Goal: Transaction & Acquisition: Purchase product/service

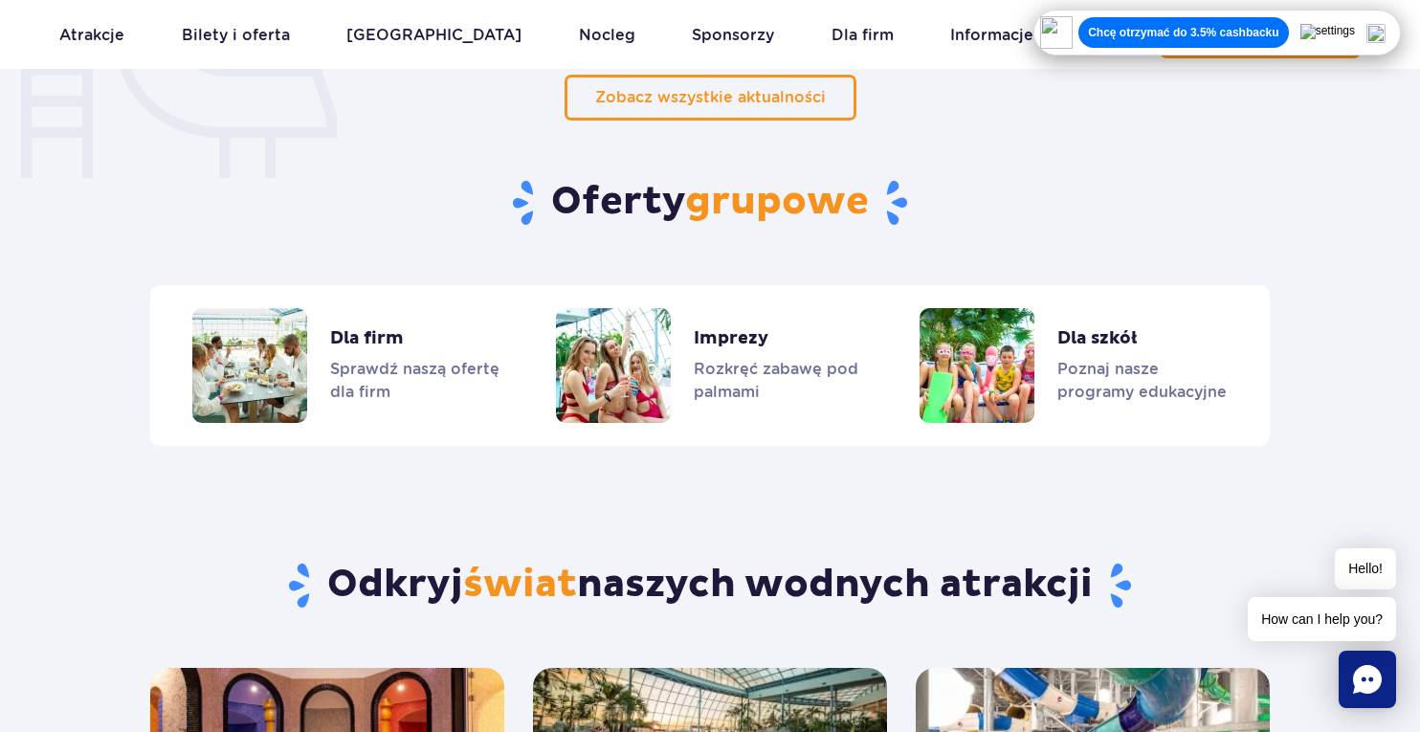
scroll to position [1615, 0]
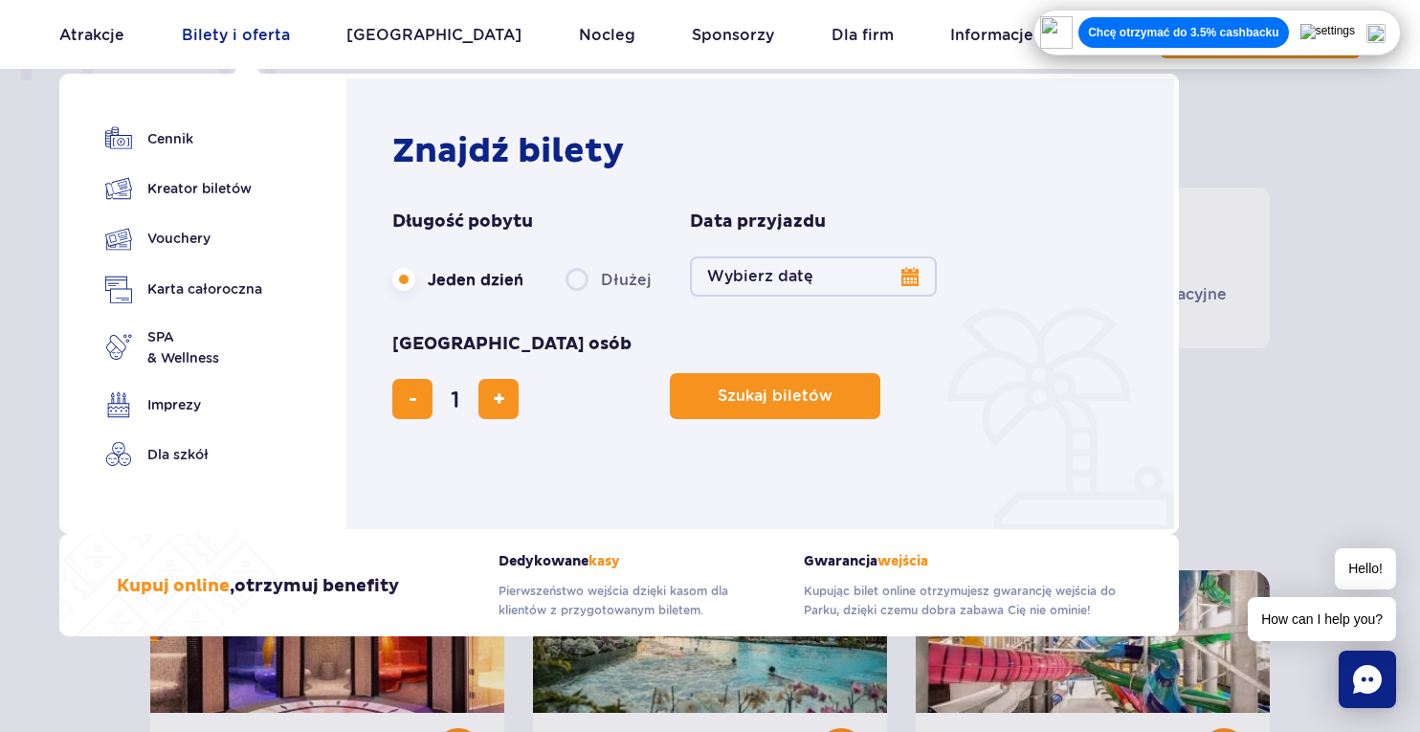
click at [261, 34] on link "Bilety i oferta" at bounding box center [236, 35] width 108 height 46
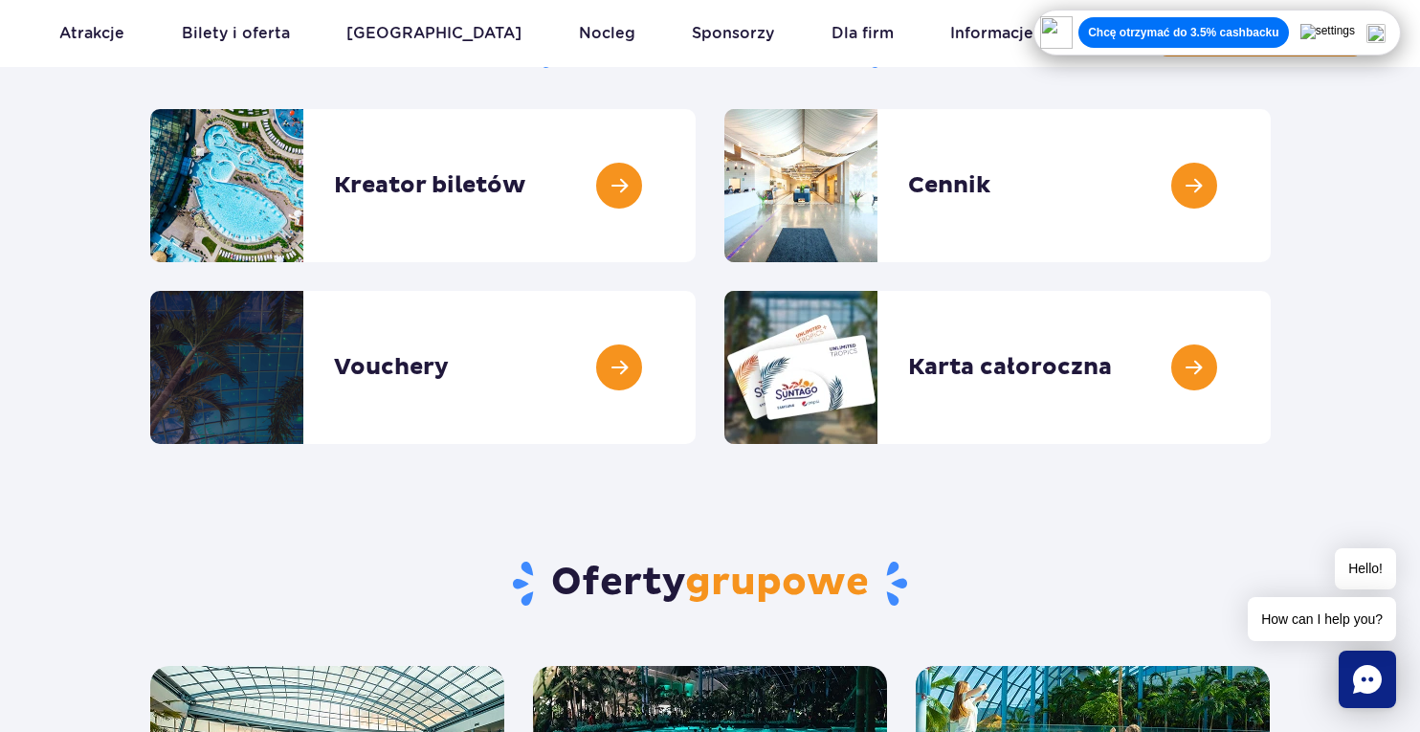
scroll to position [272, 0]
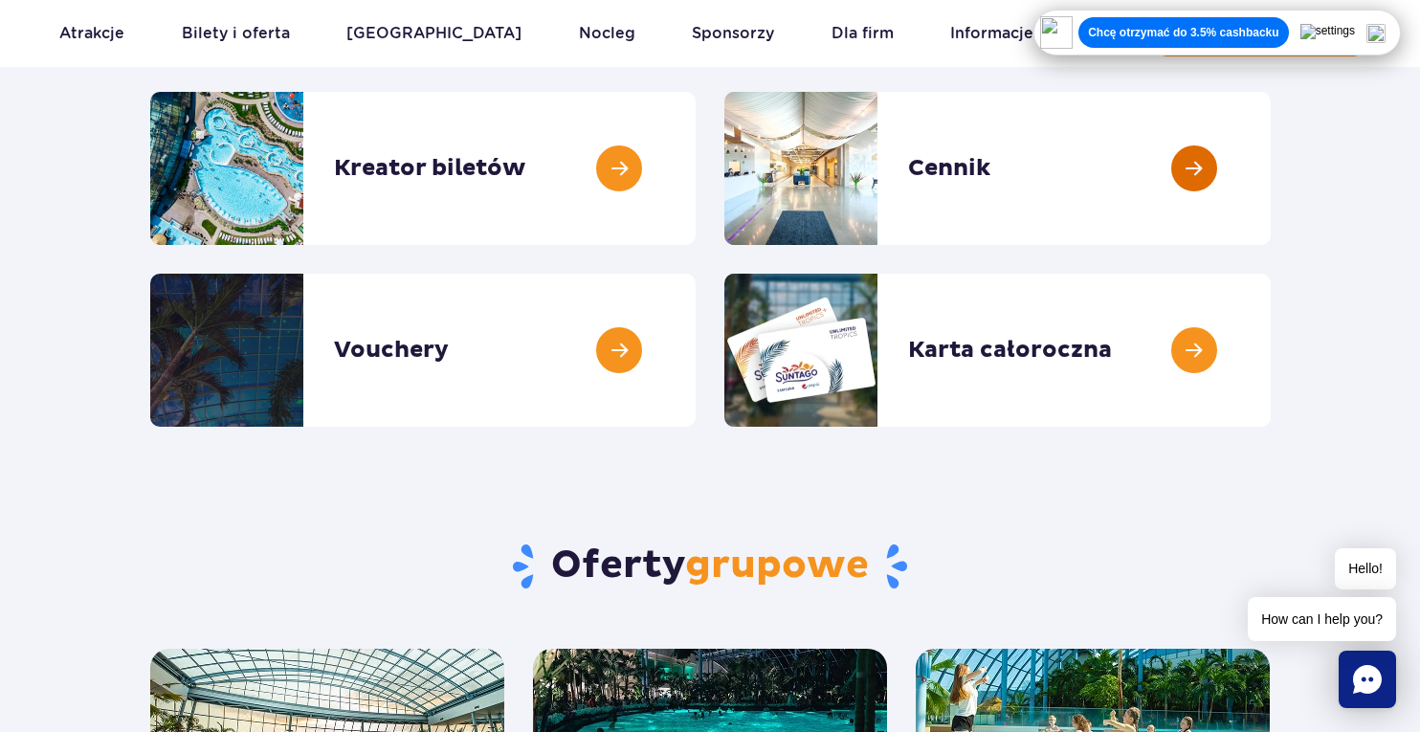
click at [1271, 166] on link at bounding box center [1271, 168] width 0 height 153
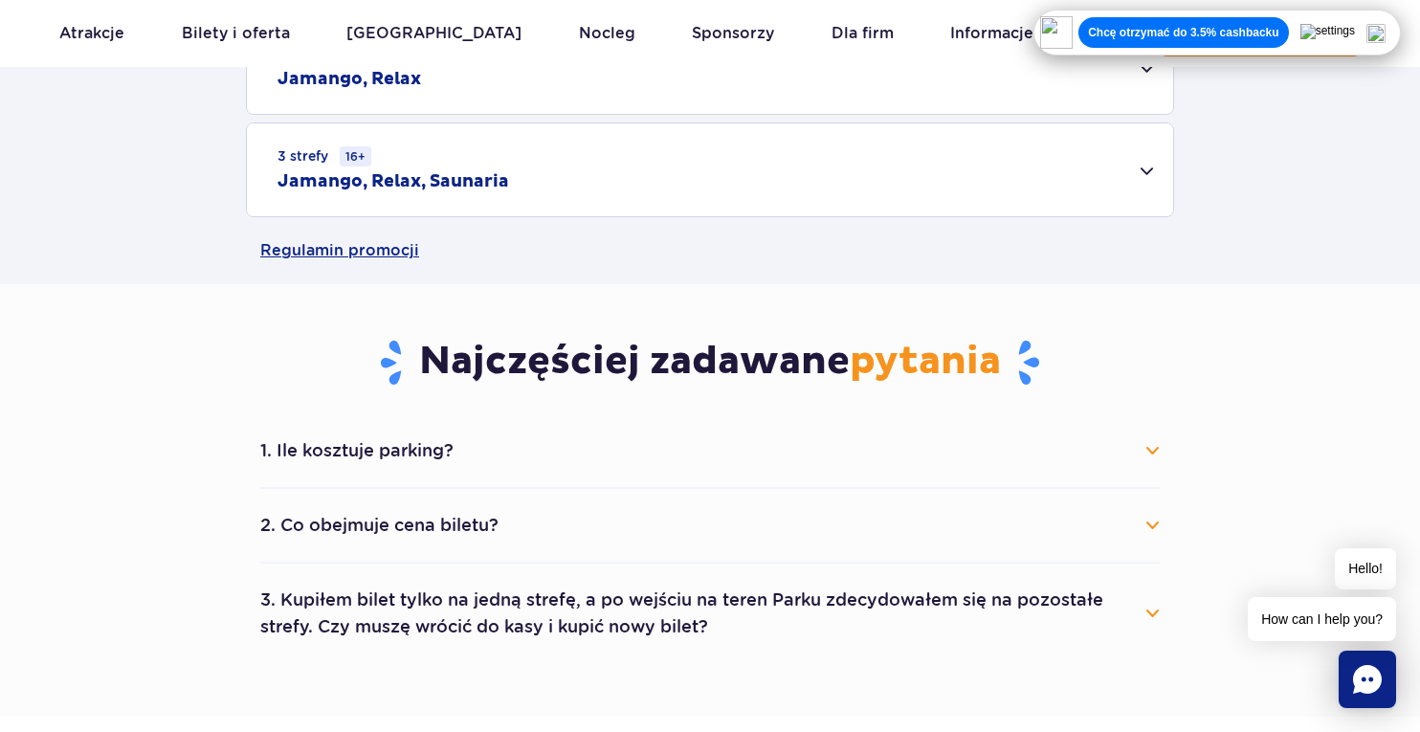
scroll to position [961, 0]
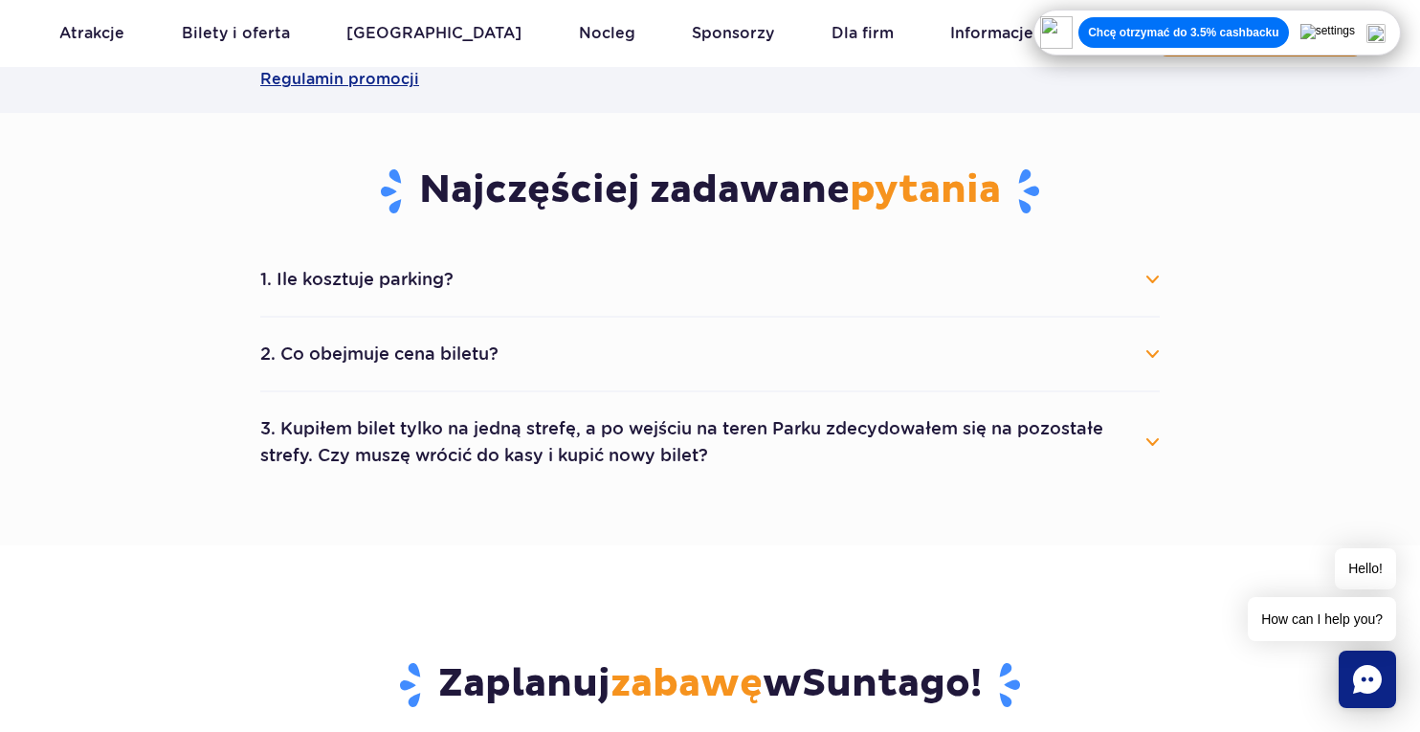
click at [931, 283] on button "1. Ile kosztuje parking?" at bounding box center [709, 279] width 899 height 42
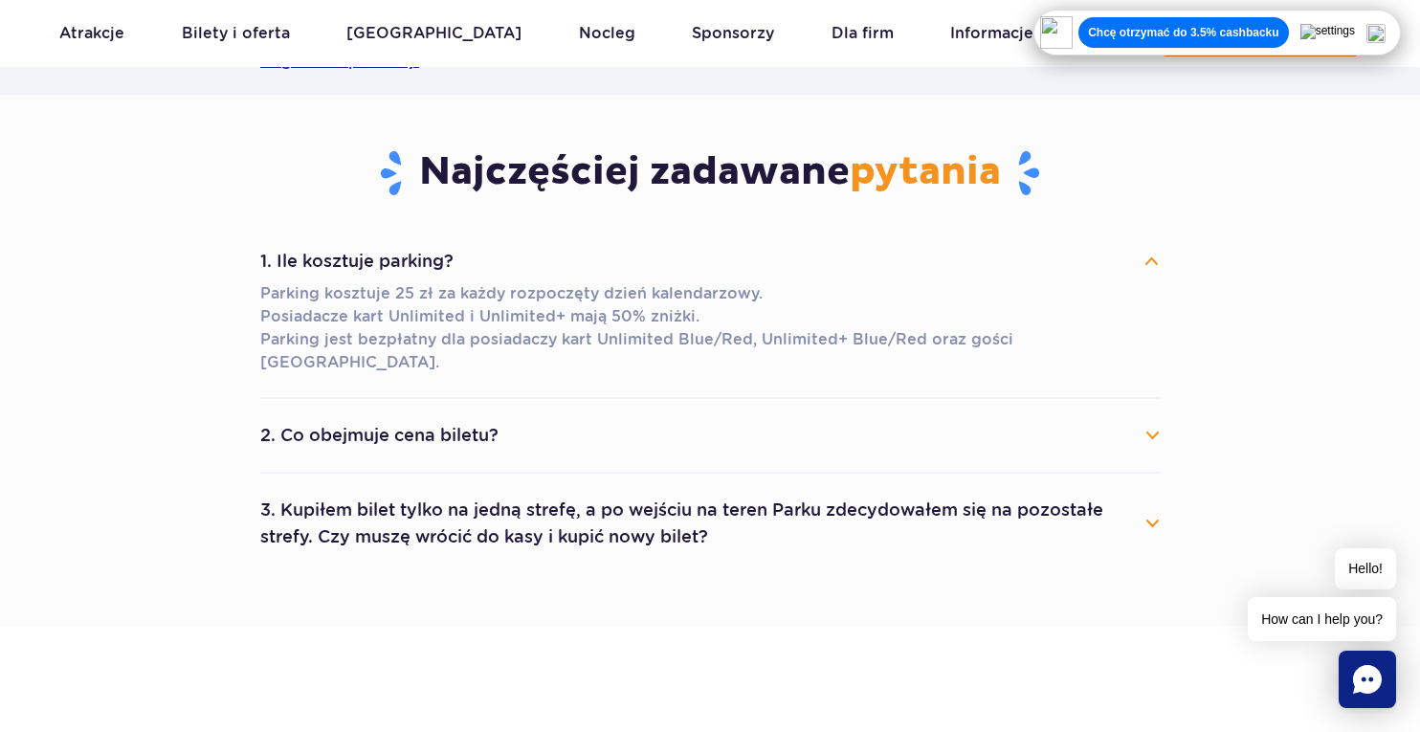
scroll to position [980, 0]
click at [786, 413] on button "2. Co obejmuje cena biletu?" at bounding box center [709, 434] width 899 height 42
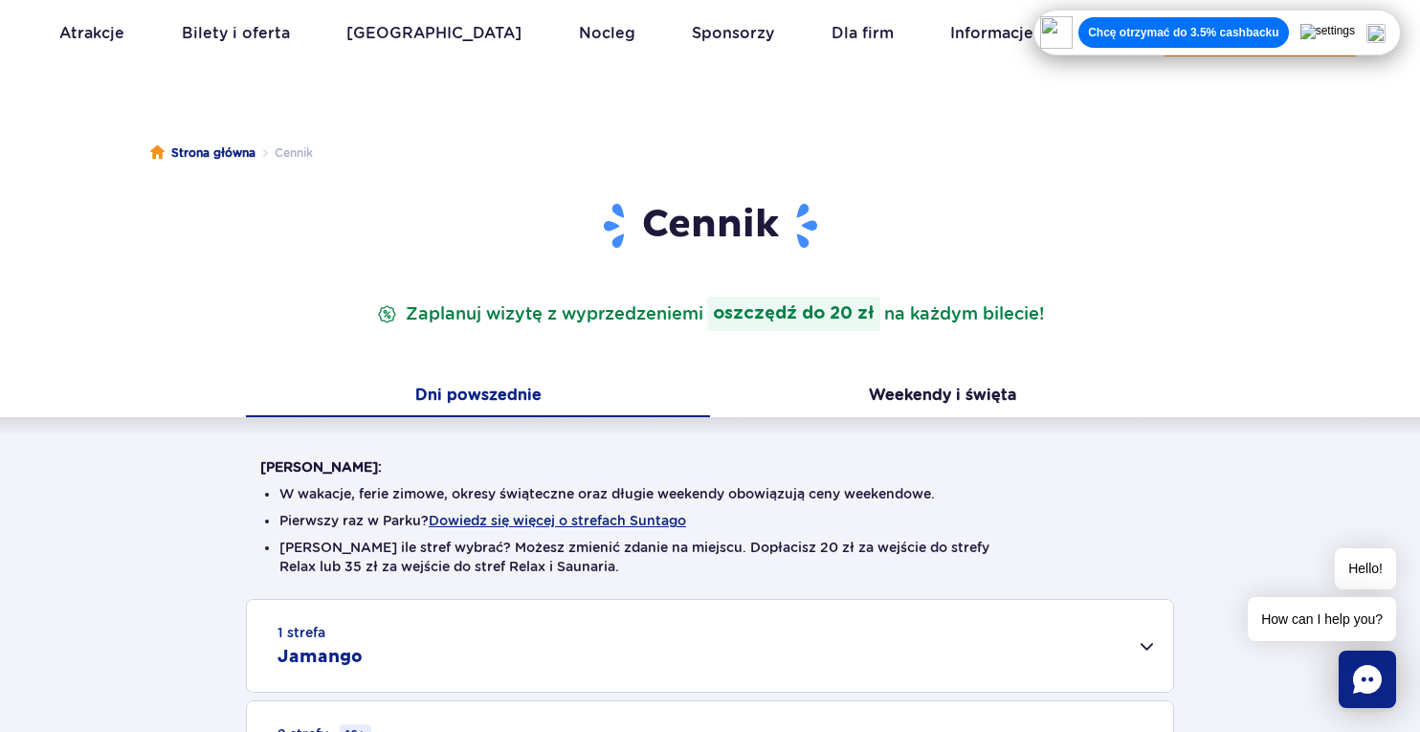
scroll to position [0, 0]
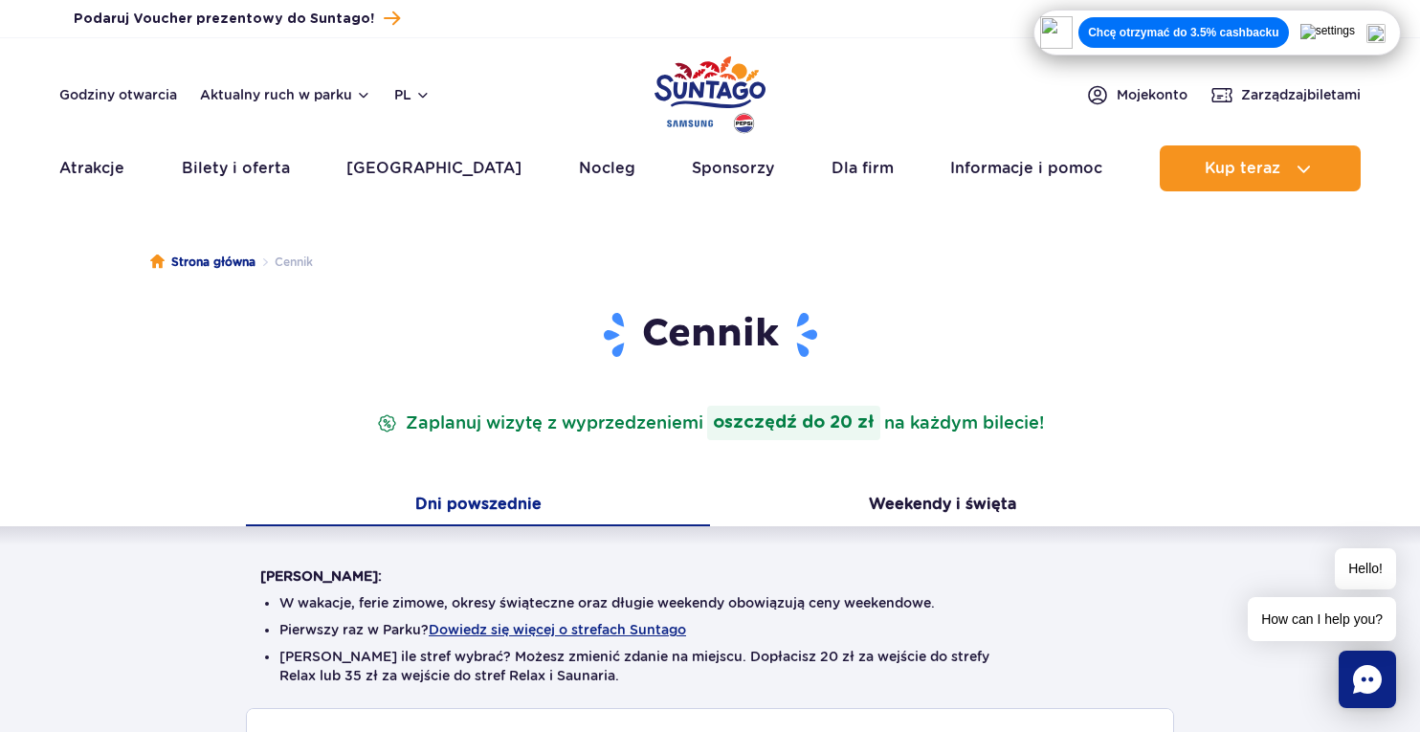
click at [491, 503] on button "Dni powszednie" at bounding box center [478, 506] width 464 height 40
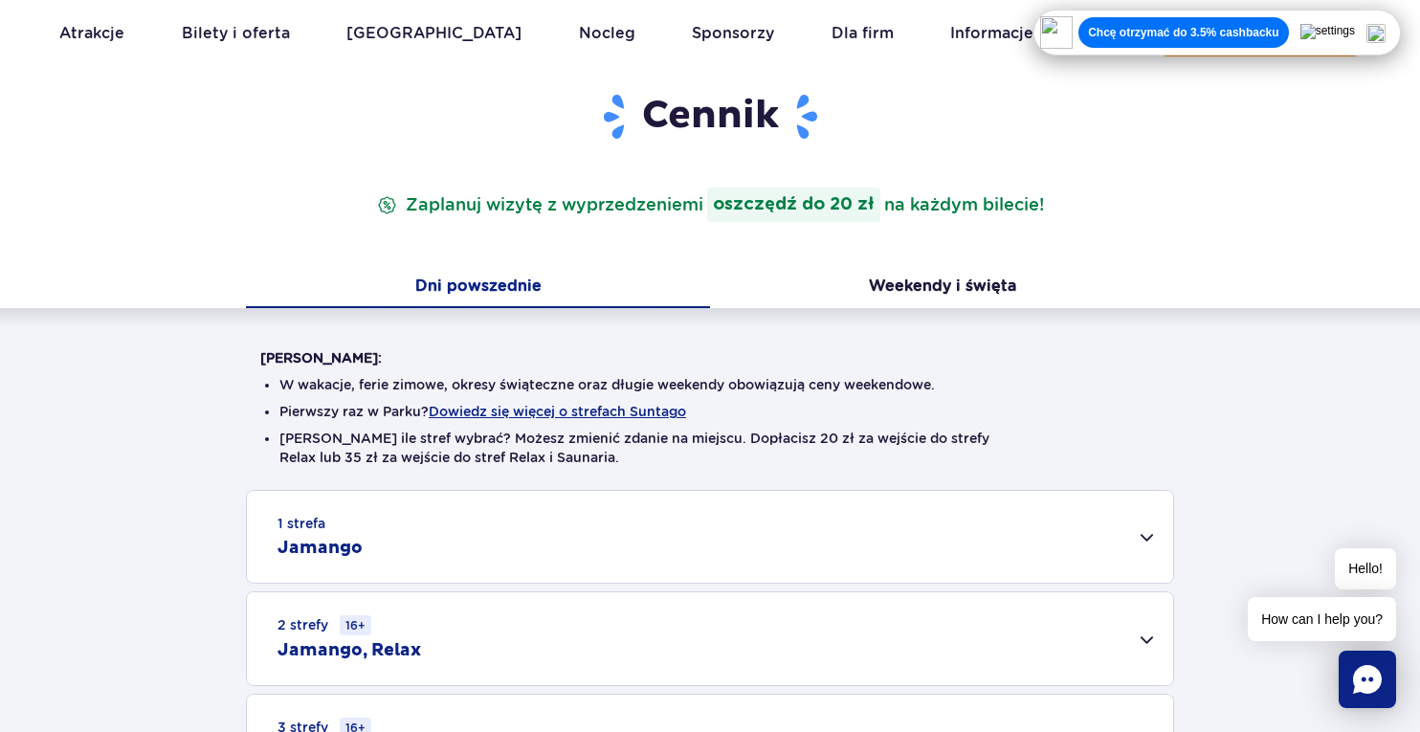
scroll to position [222, 0]
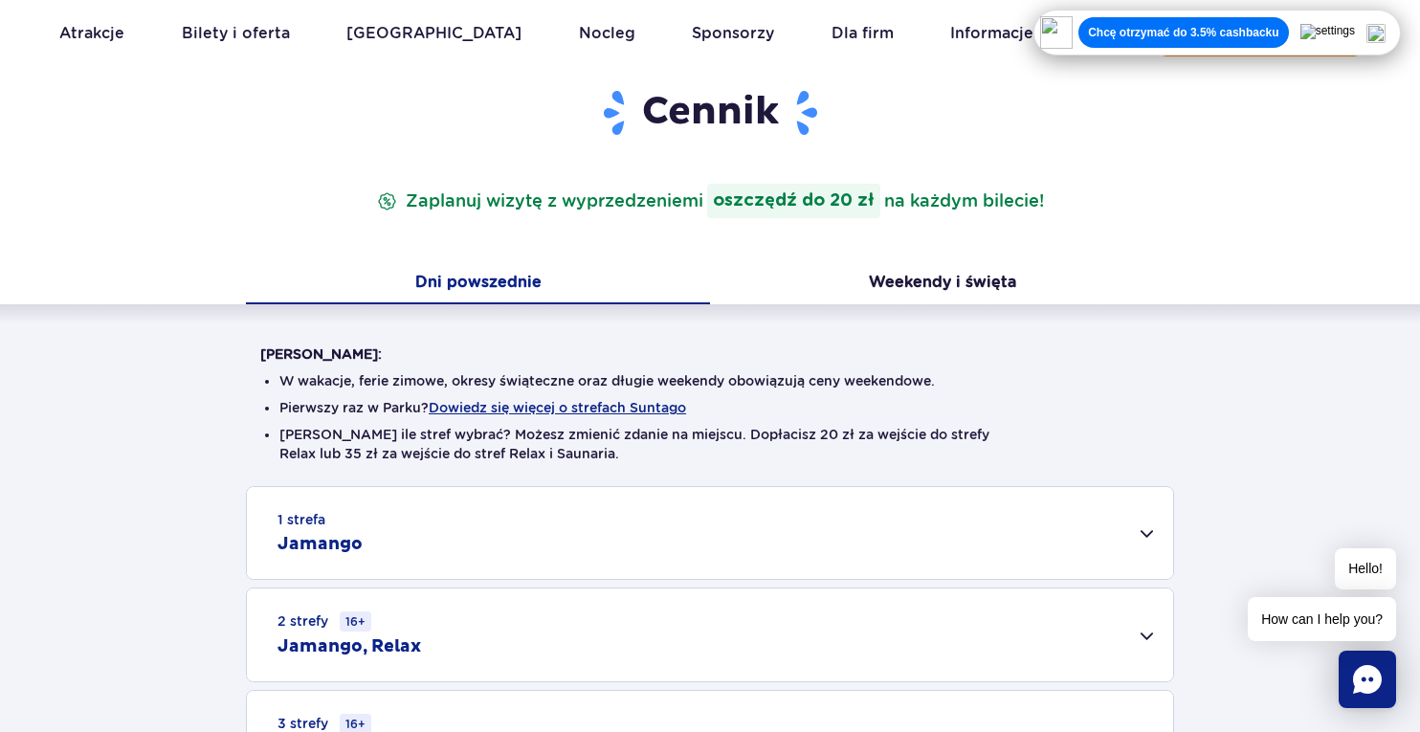
click at [491, 503] on div "1 strefa Jamango" at bounding box center [710, 533] width 926 height 92
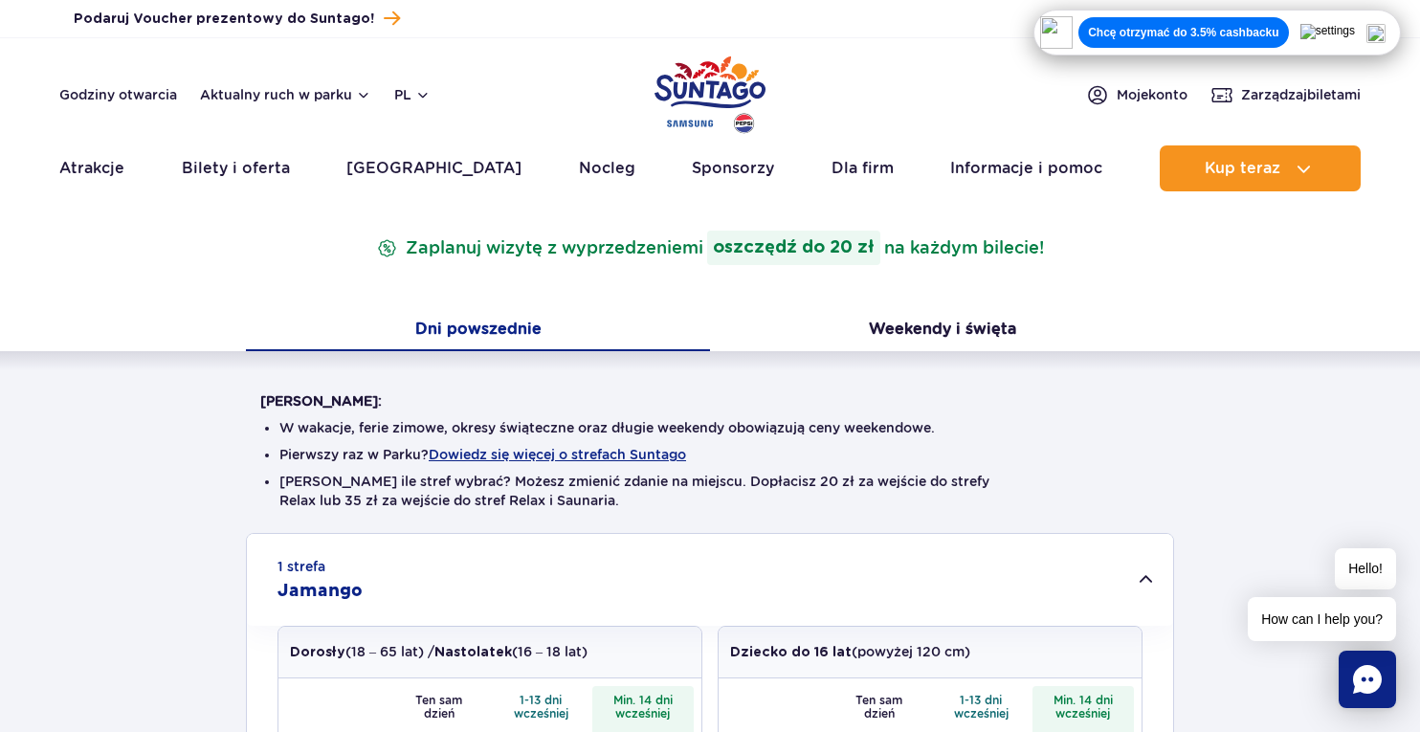
scroll to position [0, 0]
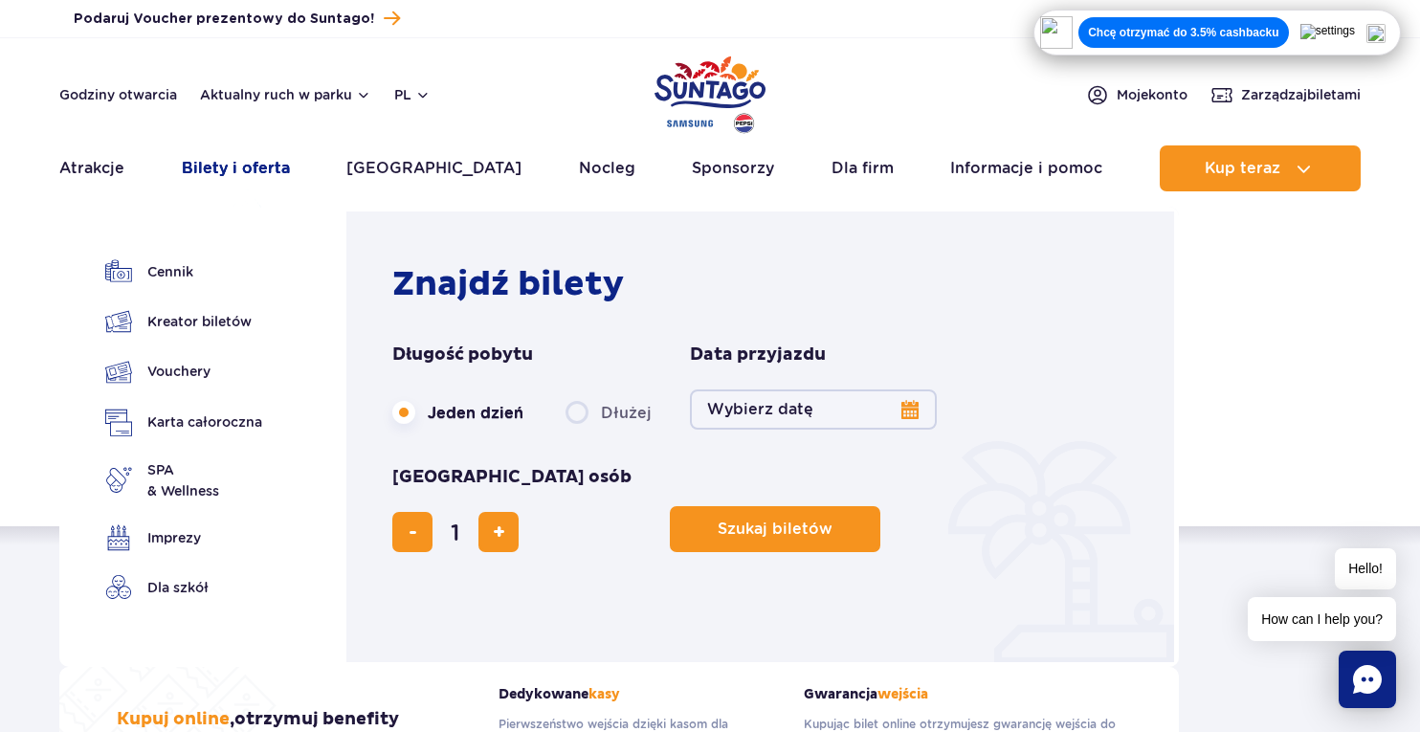
click at [223, 177] on link "Bilety i oferta" at bounding box center [236, 168] width 108 height 46
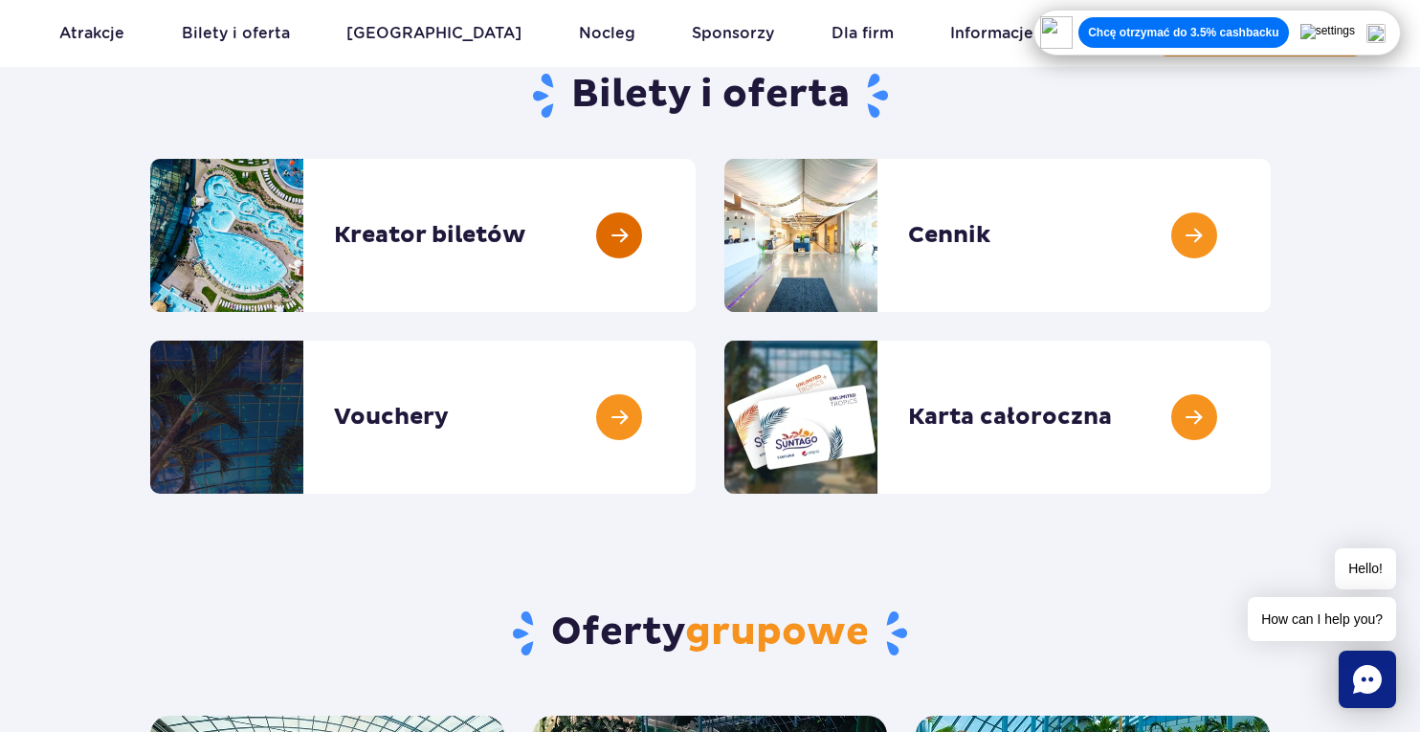
scroll to position [216, 0]
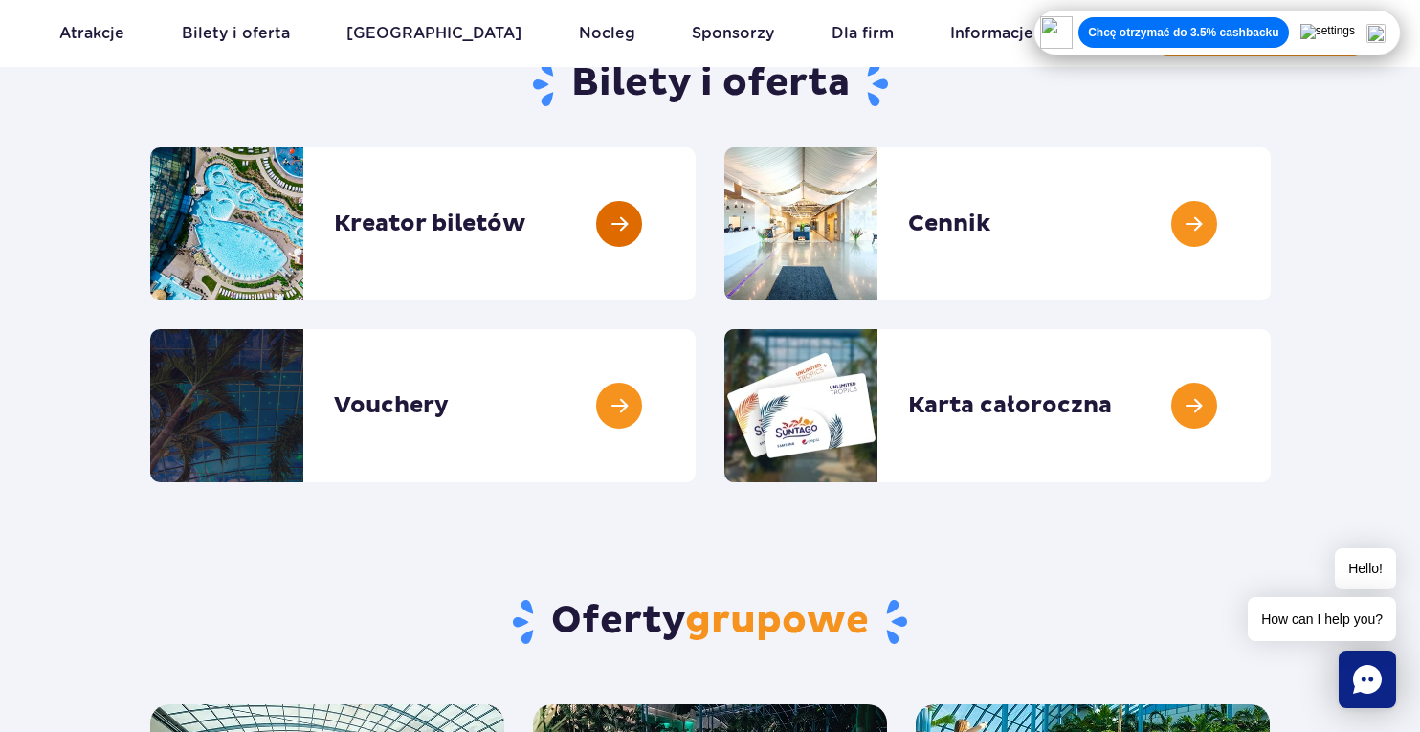
click at [696, 246] on link at bounding box center [696, 223] width 0 height 153
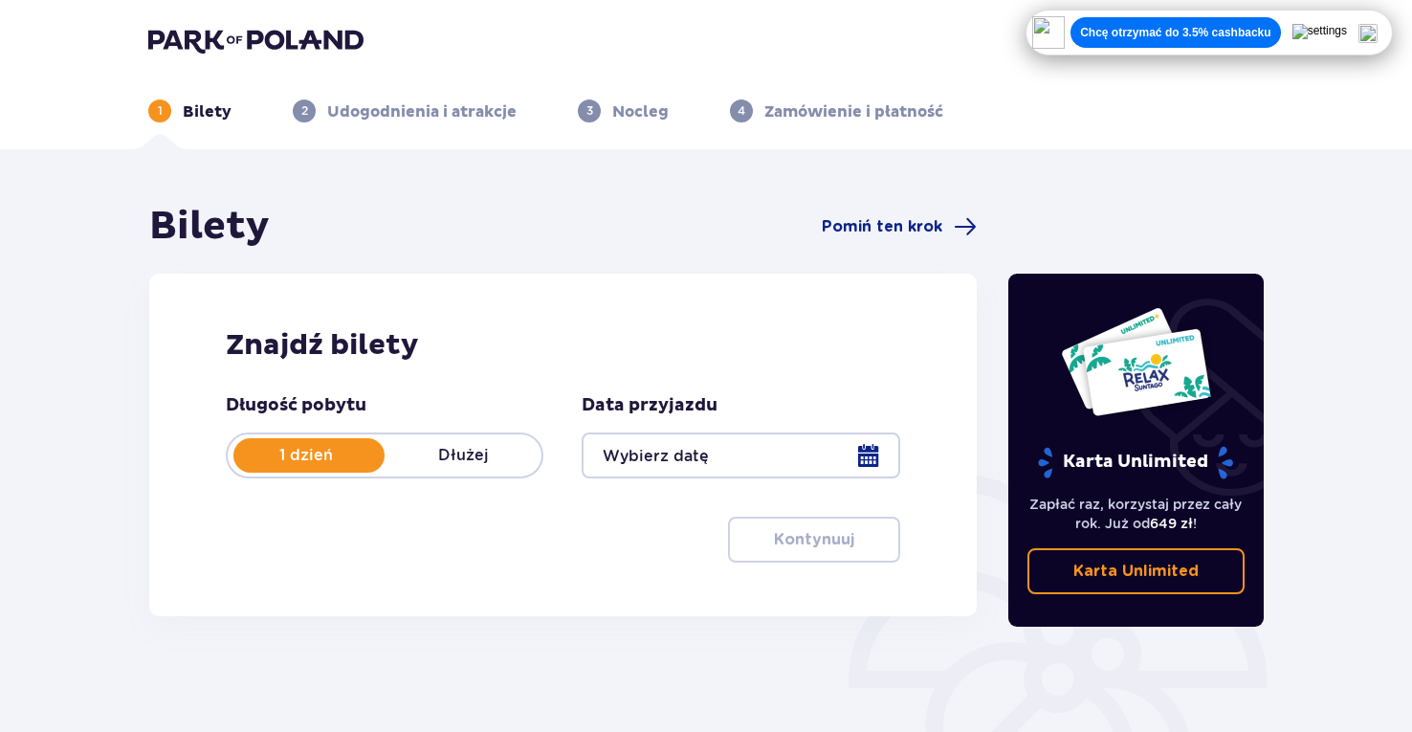
click at [867, 467] on div at bounding box center [741, 455] width 318 height 46
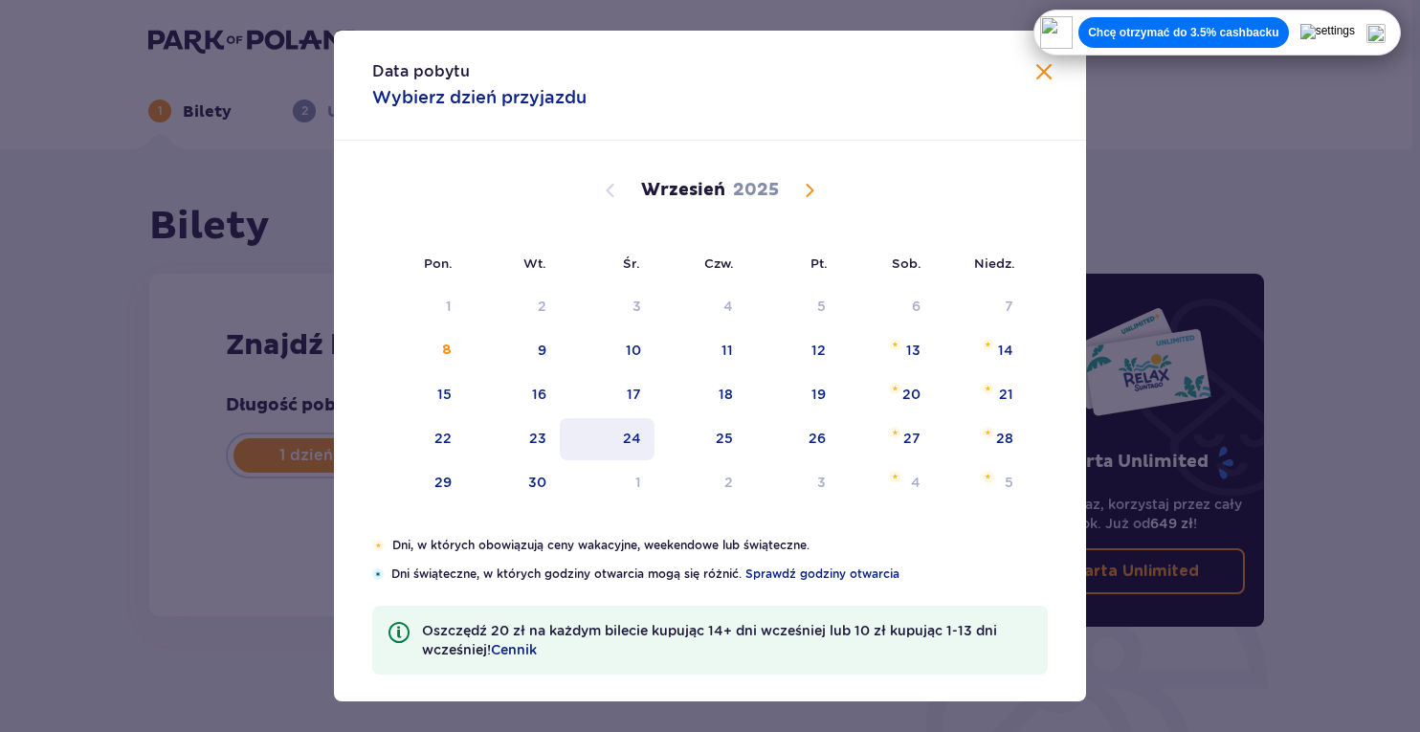
click at [631, 440] on div "24" at bounding box center [632, 438] width 18 height 19
type input "[DATE]"
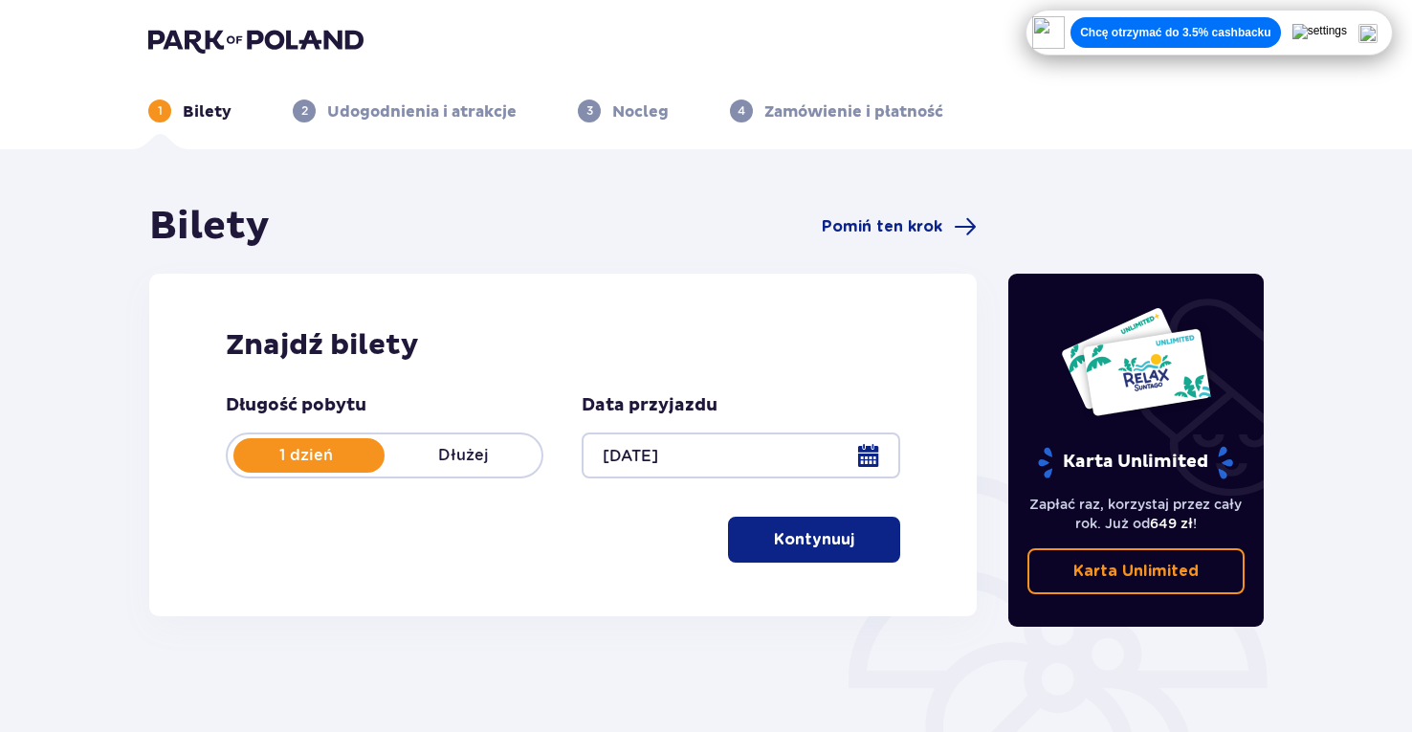
click at [831, 561] on button "Kontynuuj" at bounding box center [814, 540] width 172 height 46
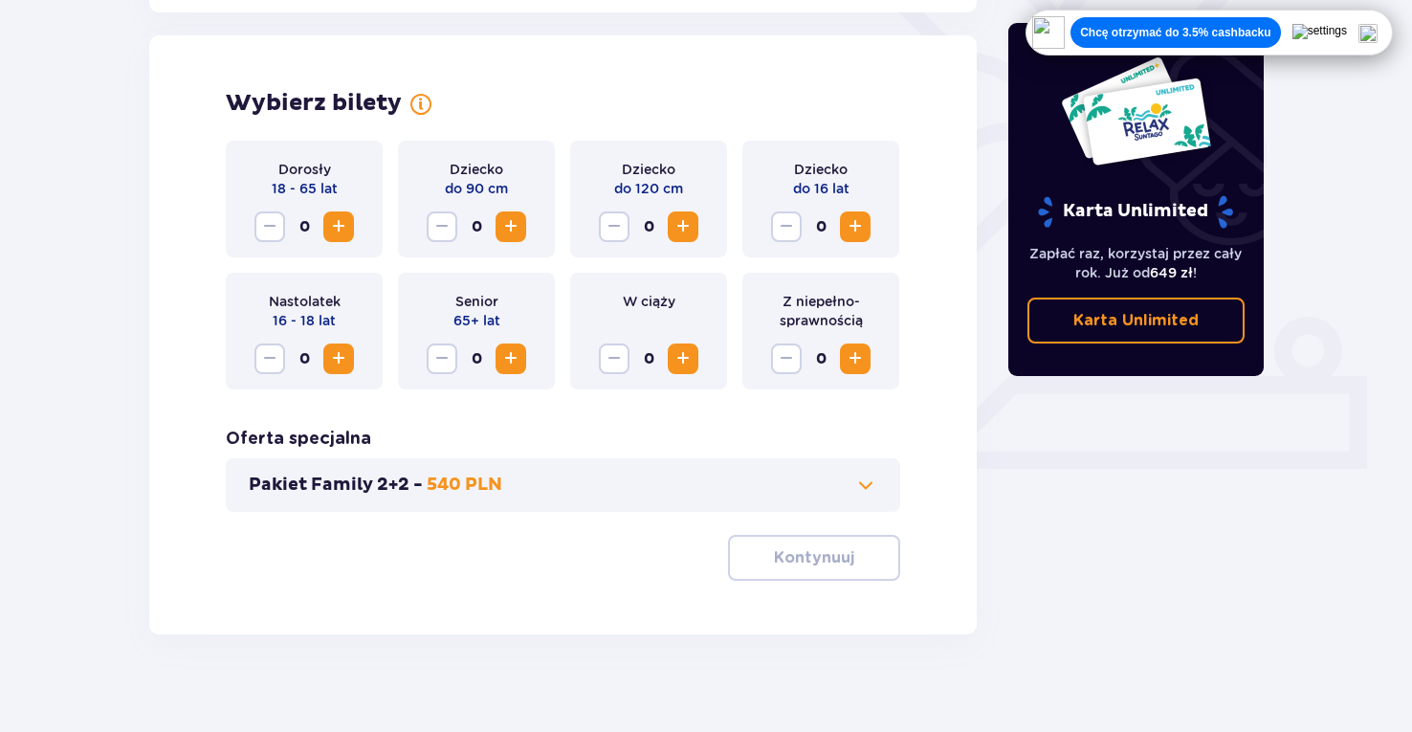
scroll to position [532, 0]
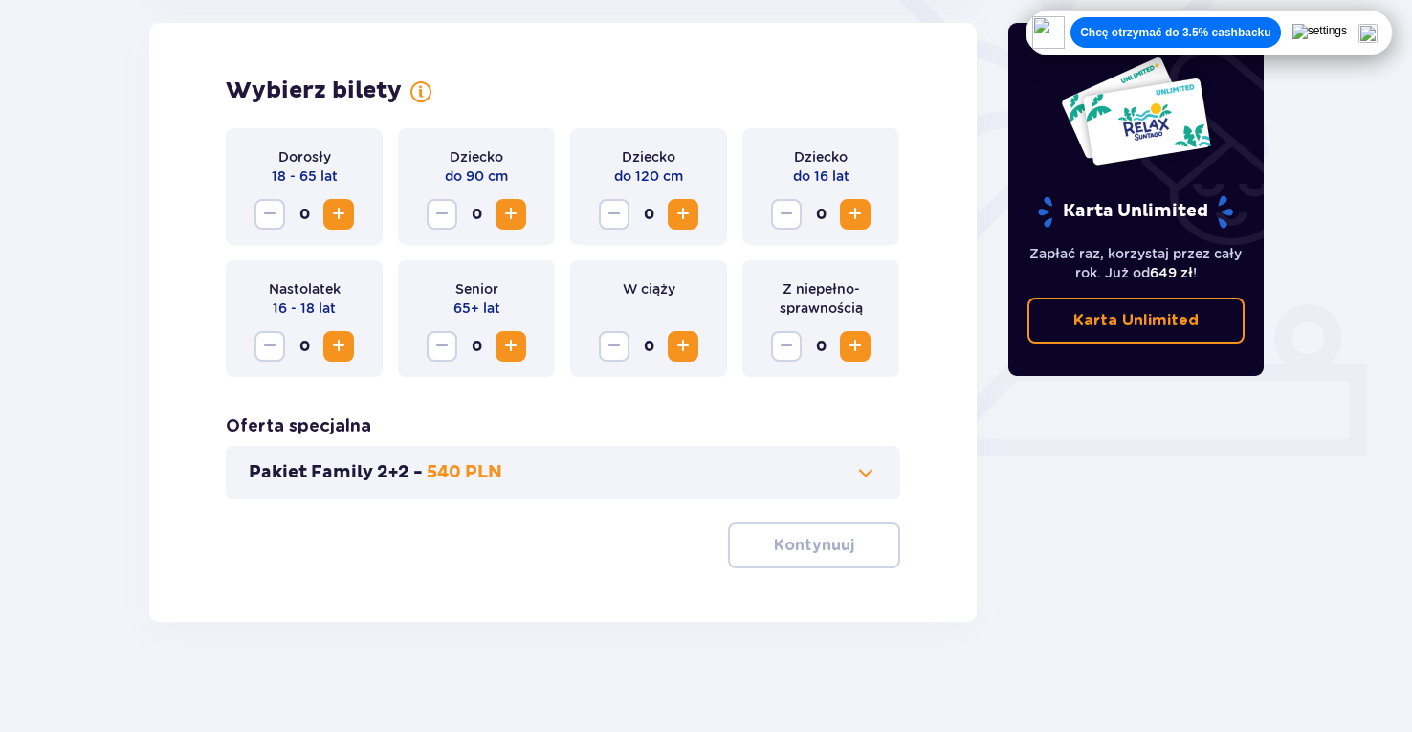
click at [340, 214] on span "Increase" at bounding box center [338, 214] width 23 height 23
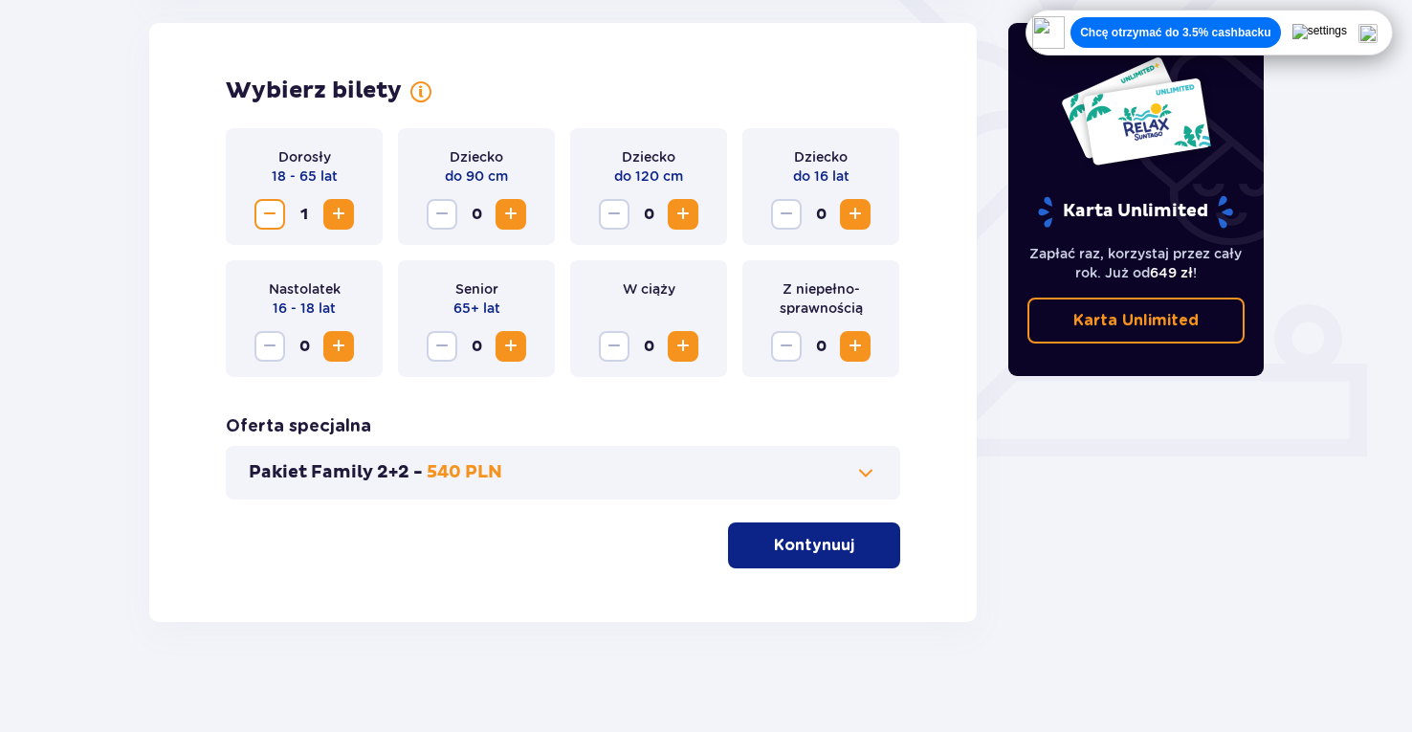
click at [342, 211] on span "Increase" at bounding box center [338, 214] width 23 height 23
click at [787, 540] on p "Kontynuuj" at bounding box center [814, 545] width 80 height 21
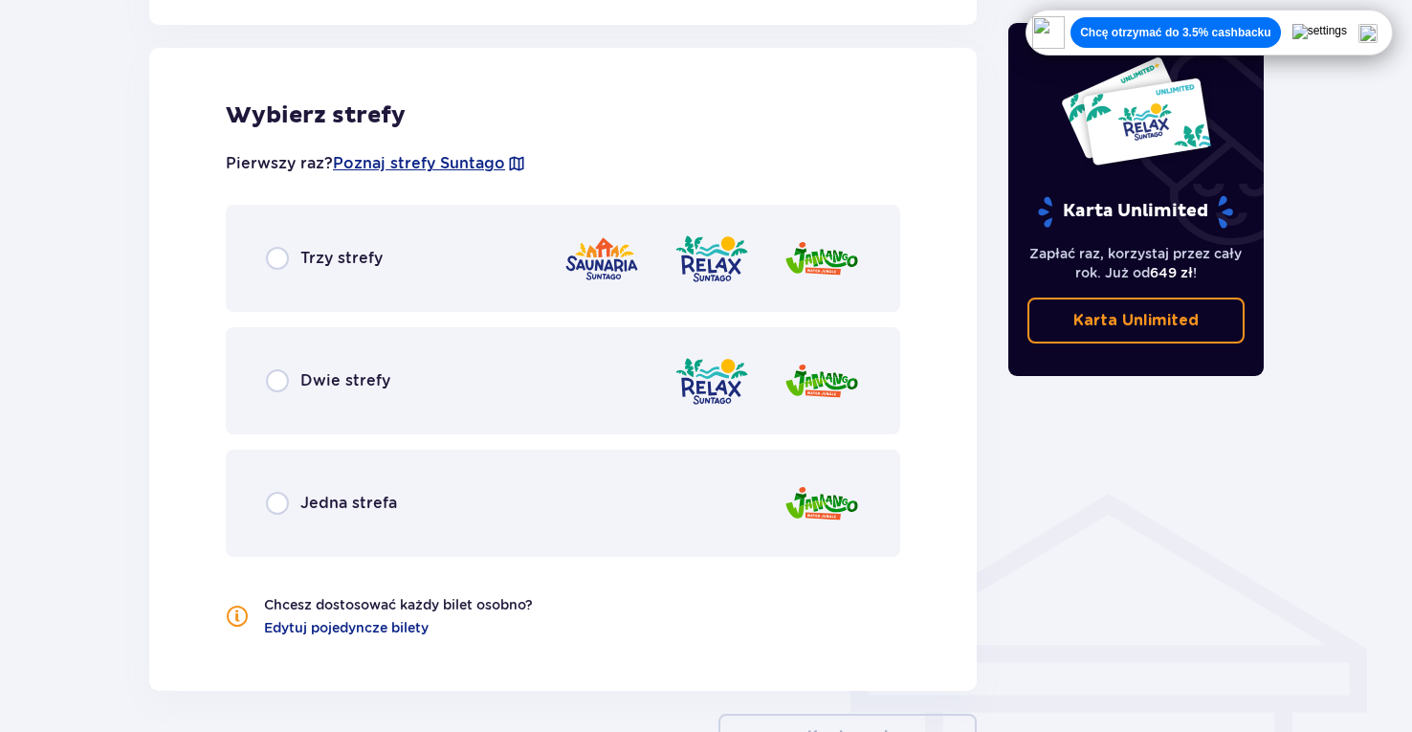
scroll to position [1062, 0]
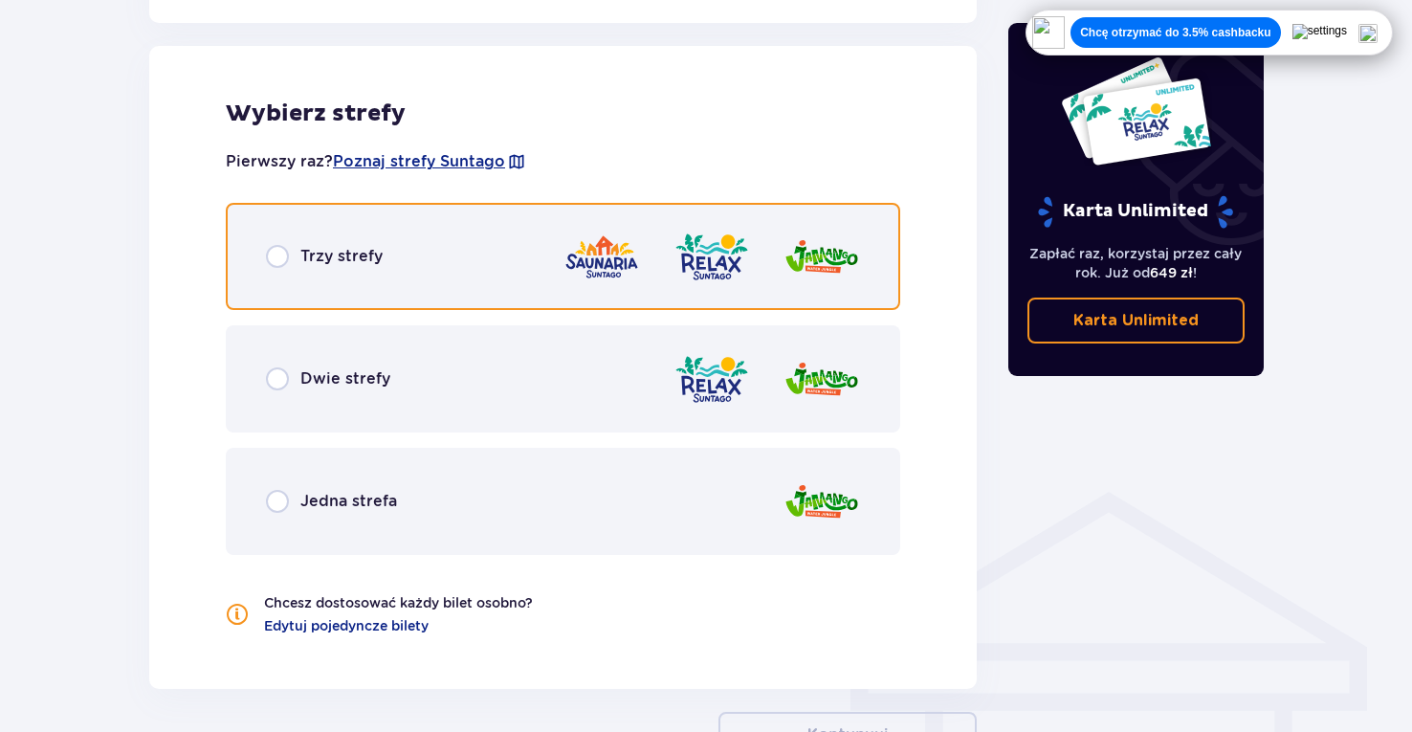
click at [272, 257] on input "radio" at bounding box center [277, 256] width 23 height 23
radio input "true"
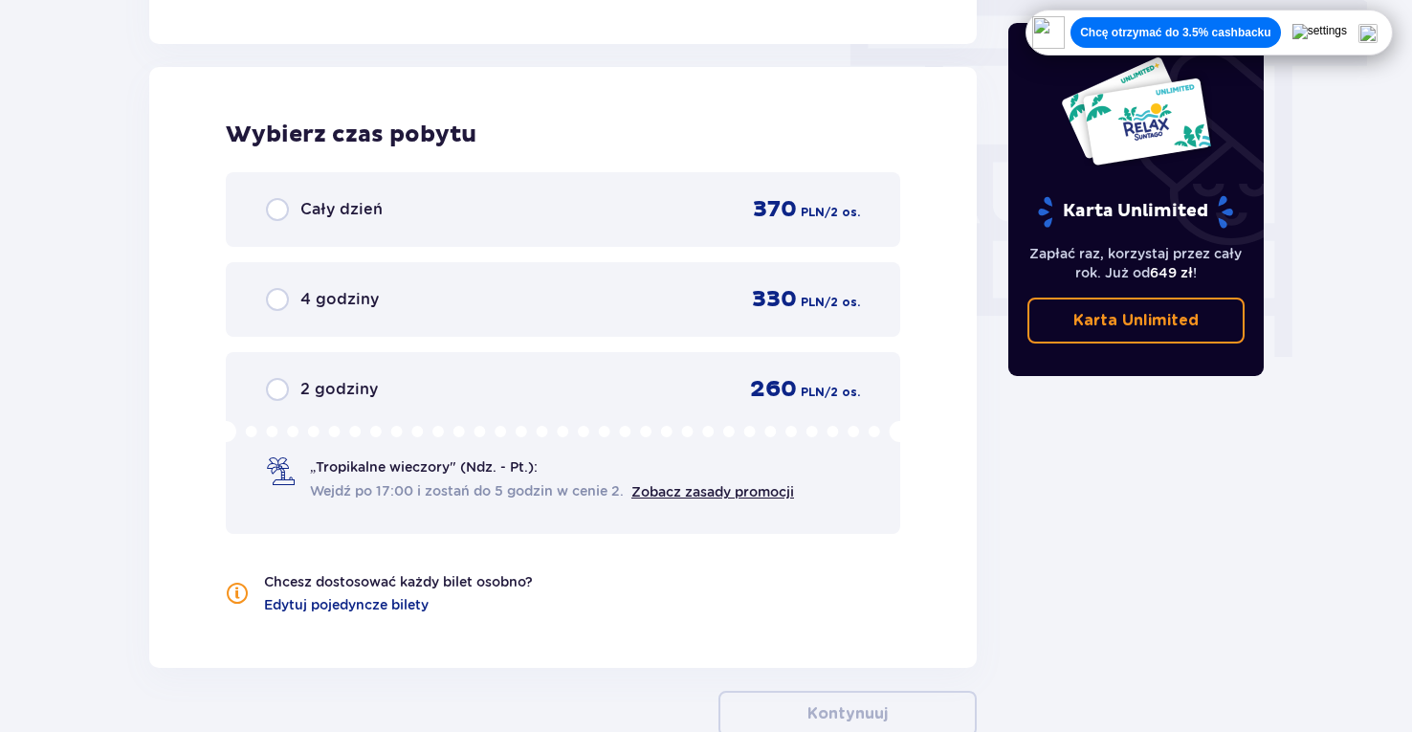
scroll to position [1728, 0]
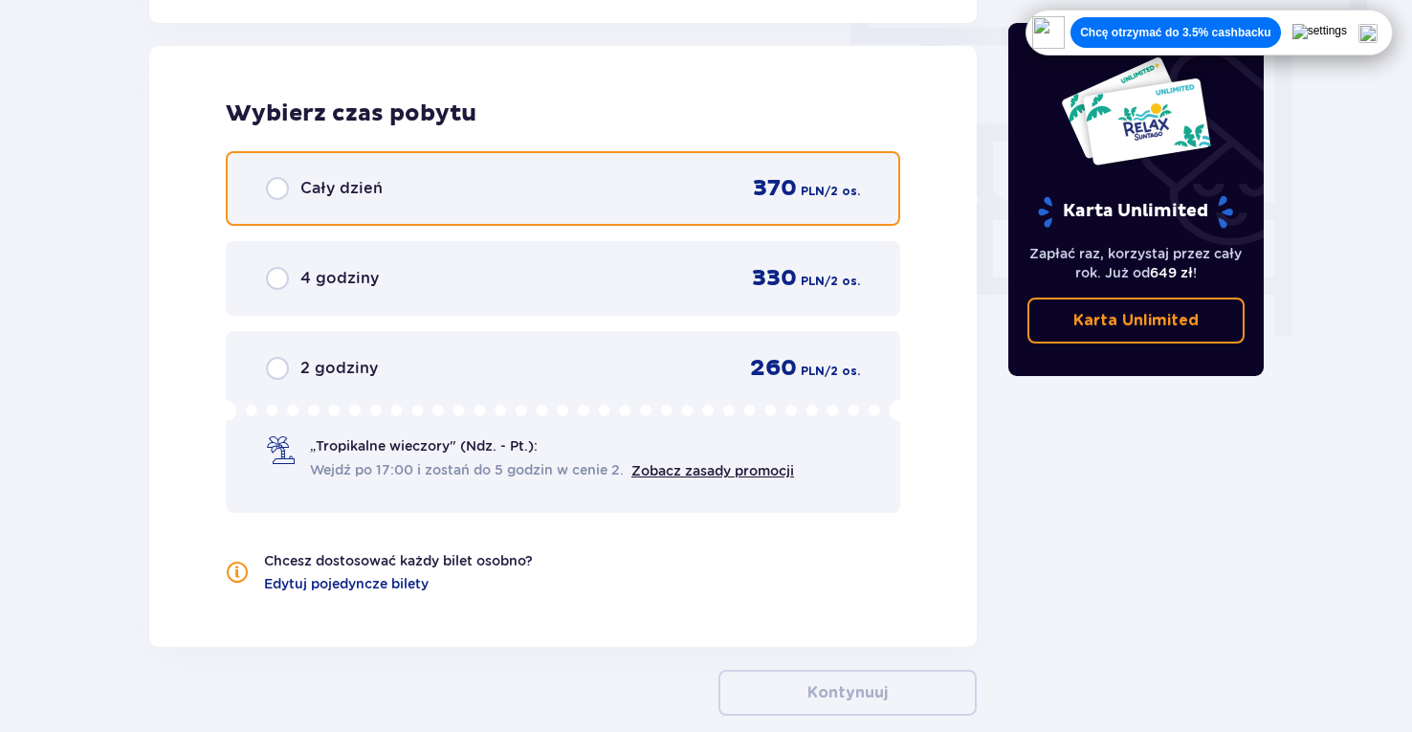
click at [277, 191] on input "radio" at bounding box center [277, 188] width 23 height 23
radio input "true"
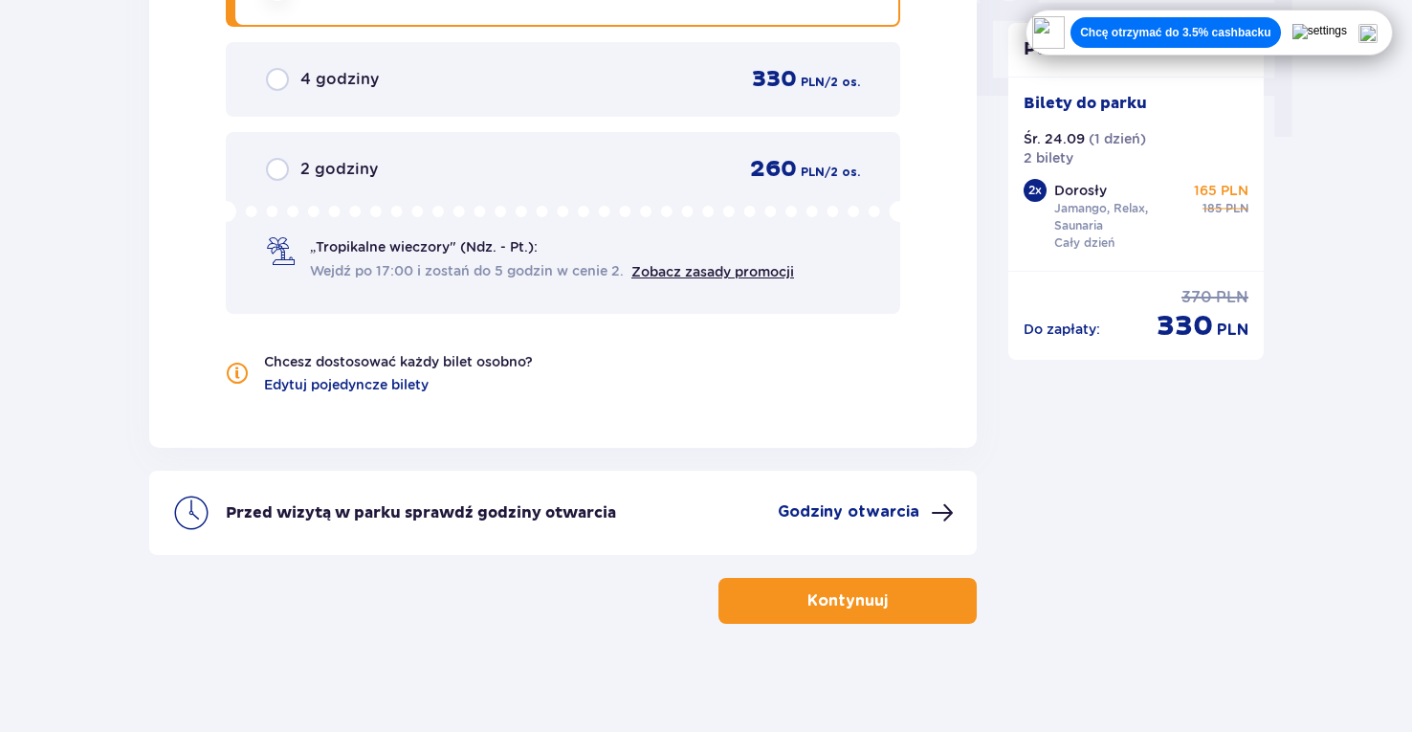
scroll to position [1934, 0]
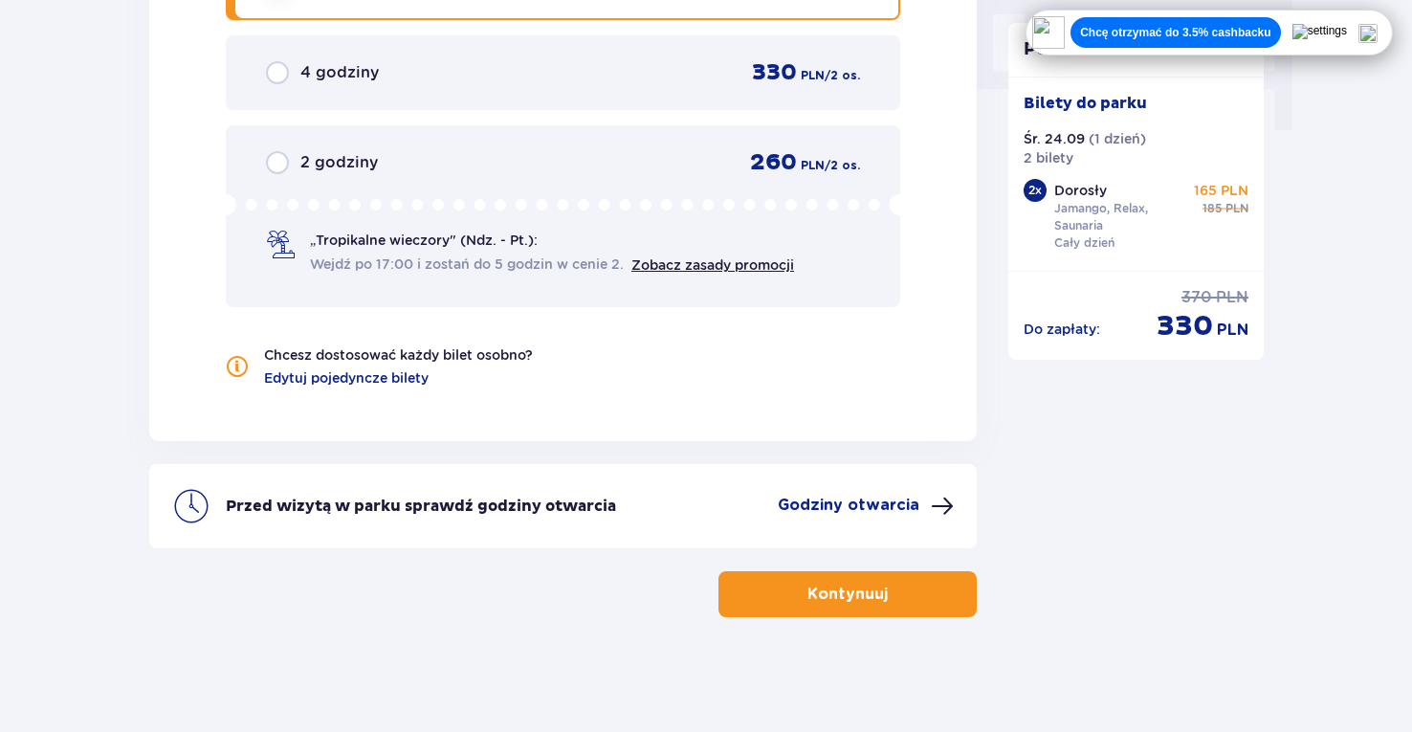
click at [741, 591] on button "Kontynuuj" at bounding box center [848, 594] width 258 height 46
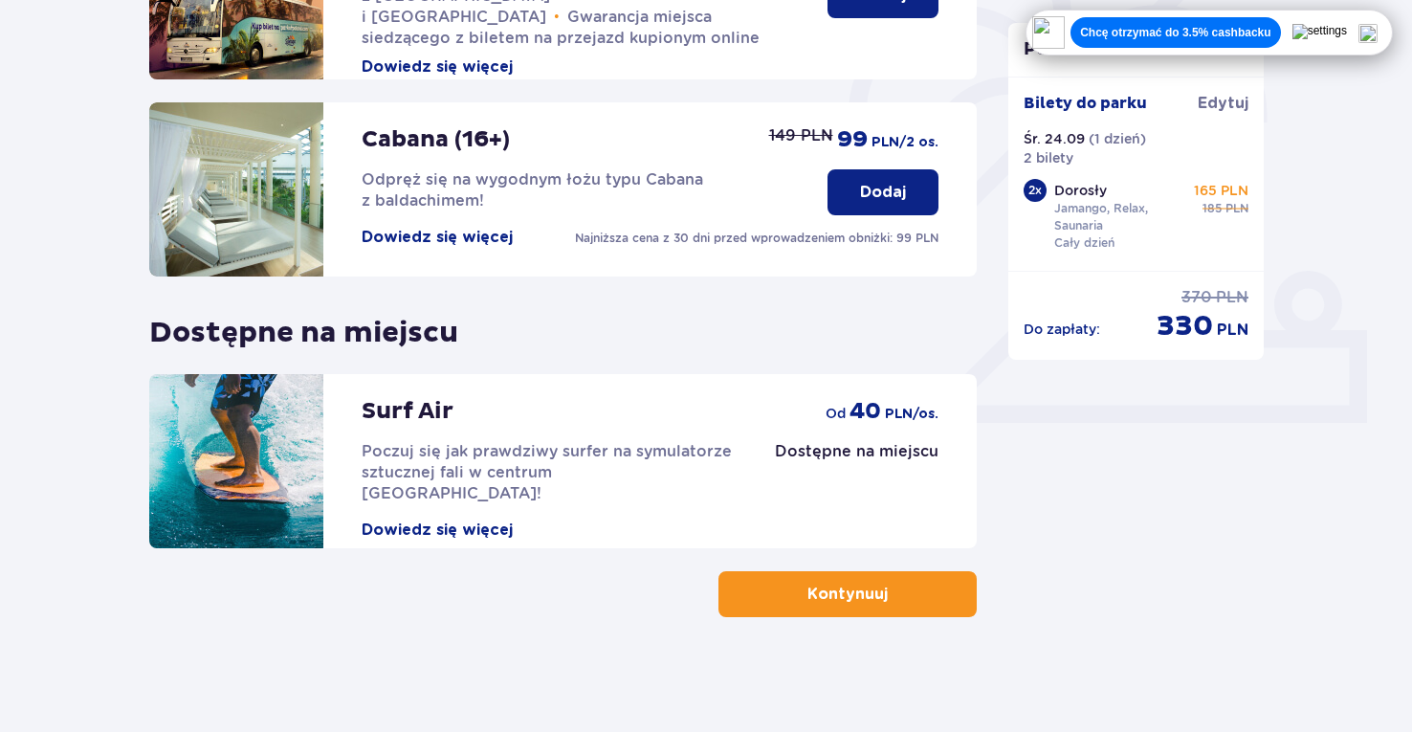
scroll to position [541, 0]
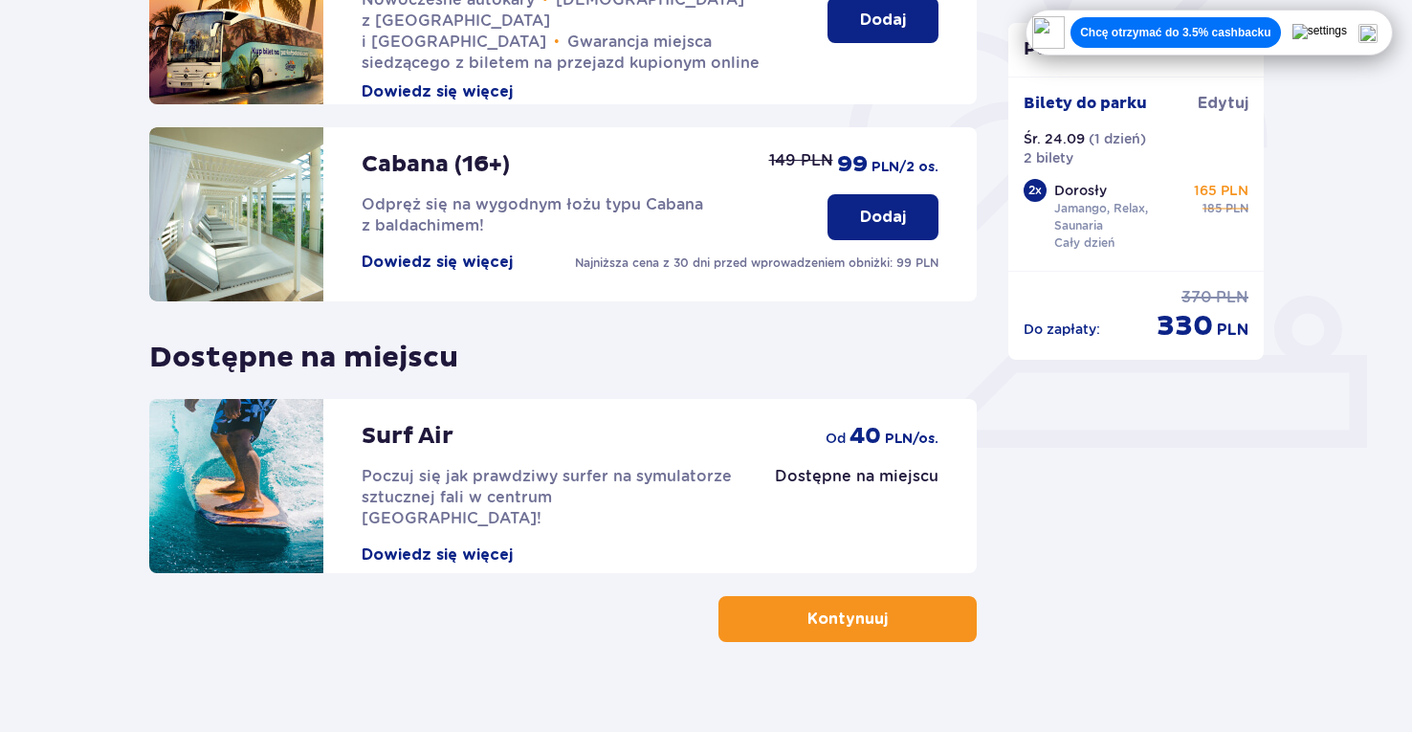
click at [742, 622] on button "Kontynuuj" at bounding box center [848, 619] width 258 height 46
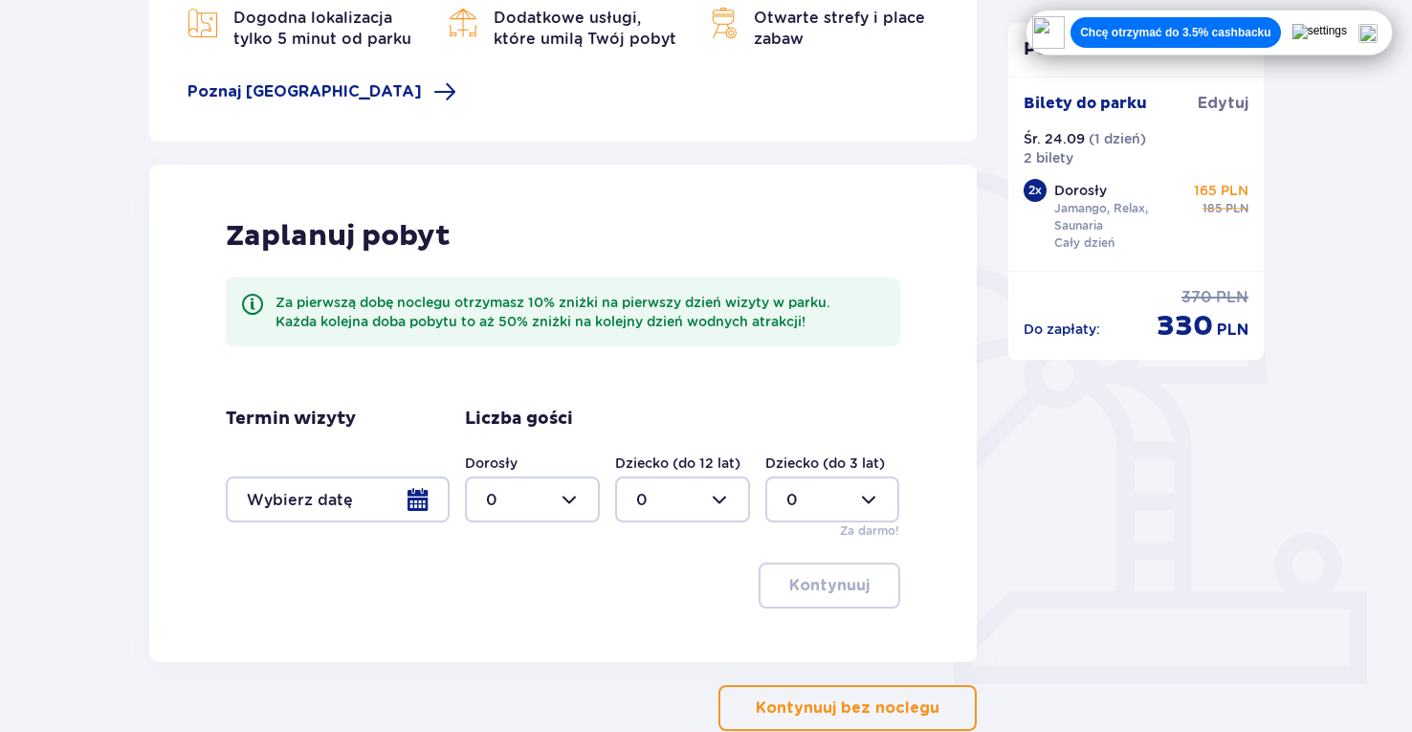
scroll to position [418, 0]
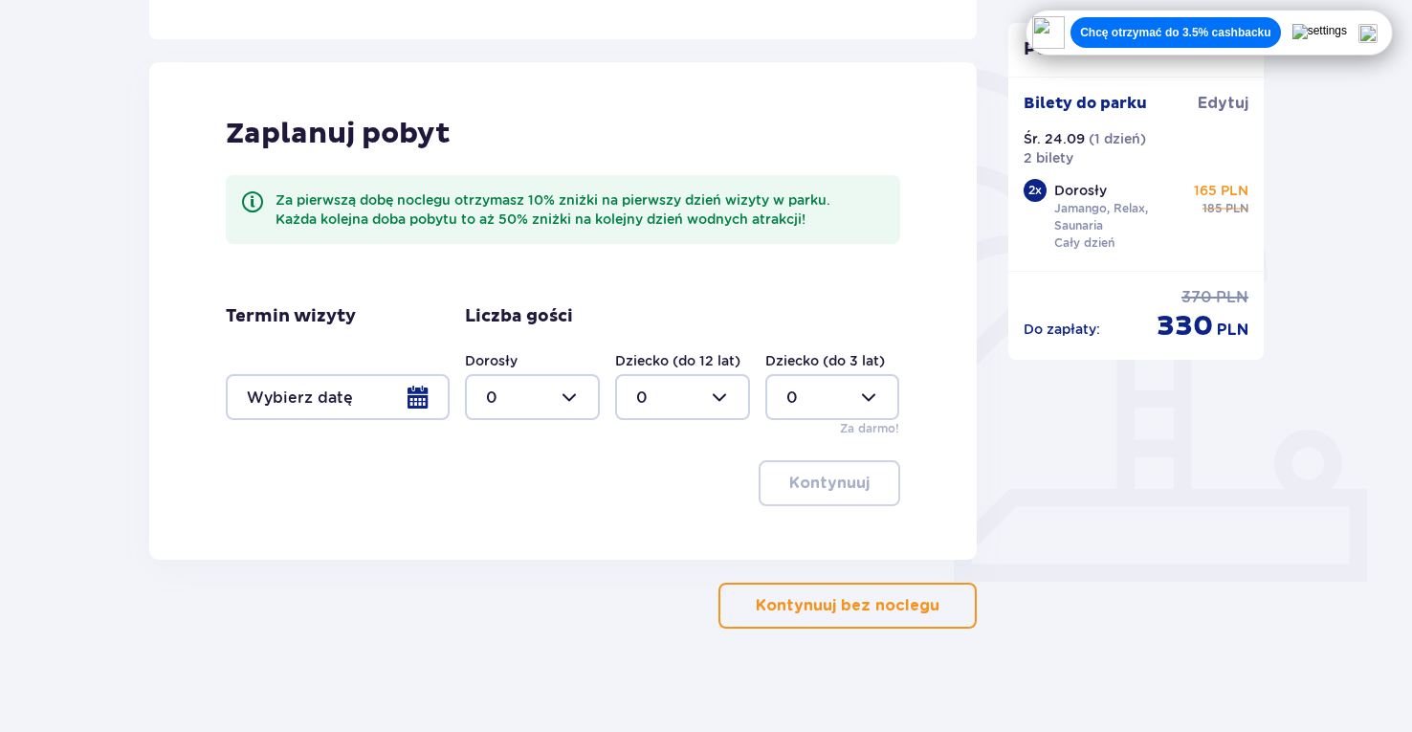
click at [803, 616] on button "Kontynuuj bez noclegu" at bounding box center [848, 606] width 258 height 46
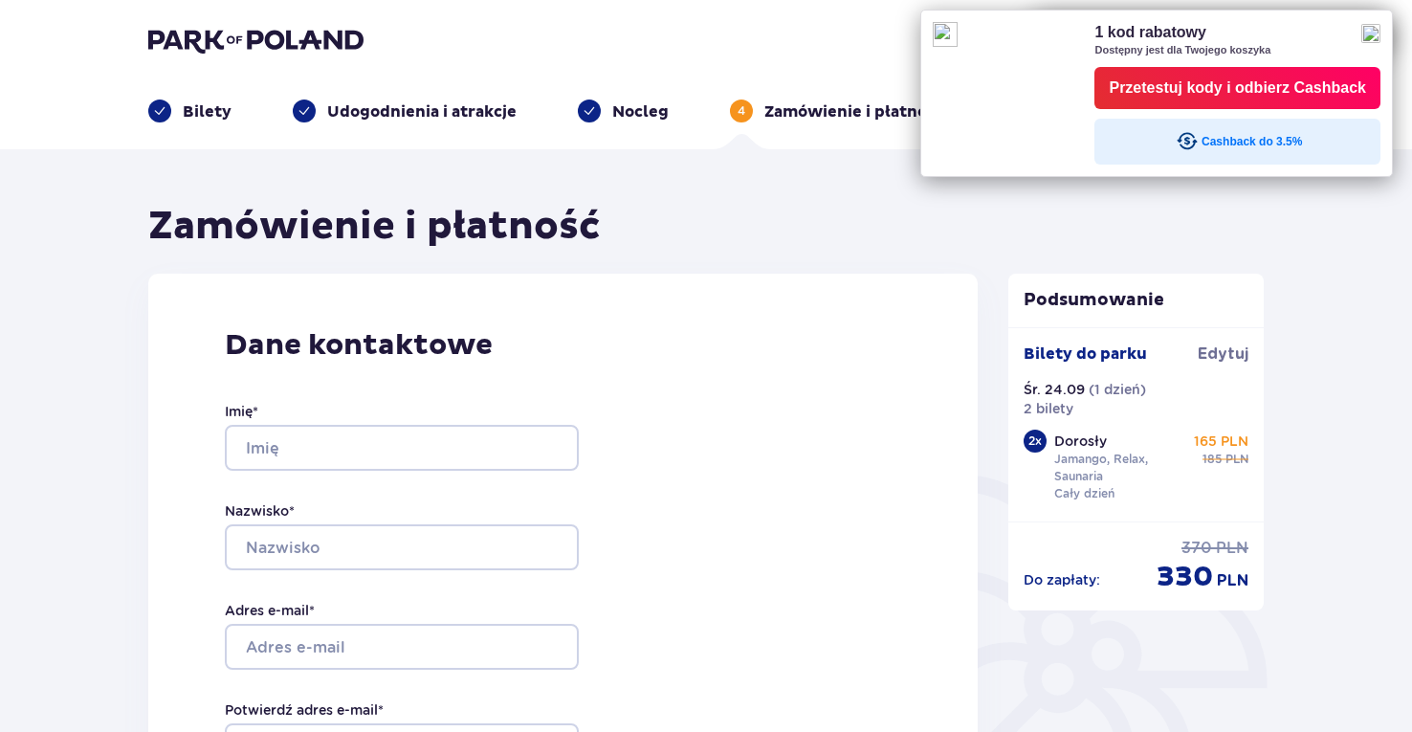
click at [871, 731] on div at bounding box center [706, 732] width 1412 height 0
click at [1370, 33] on img at bounding box center [1371, 33] width 19 height 19
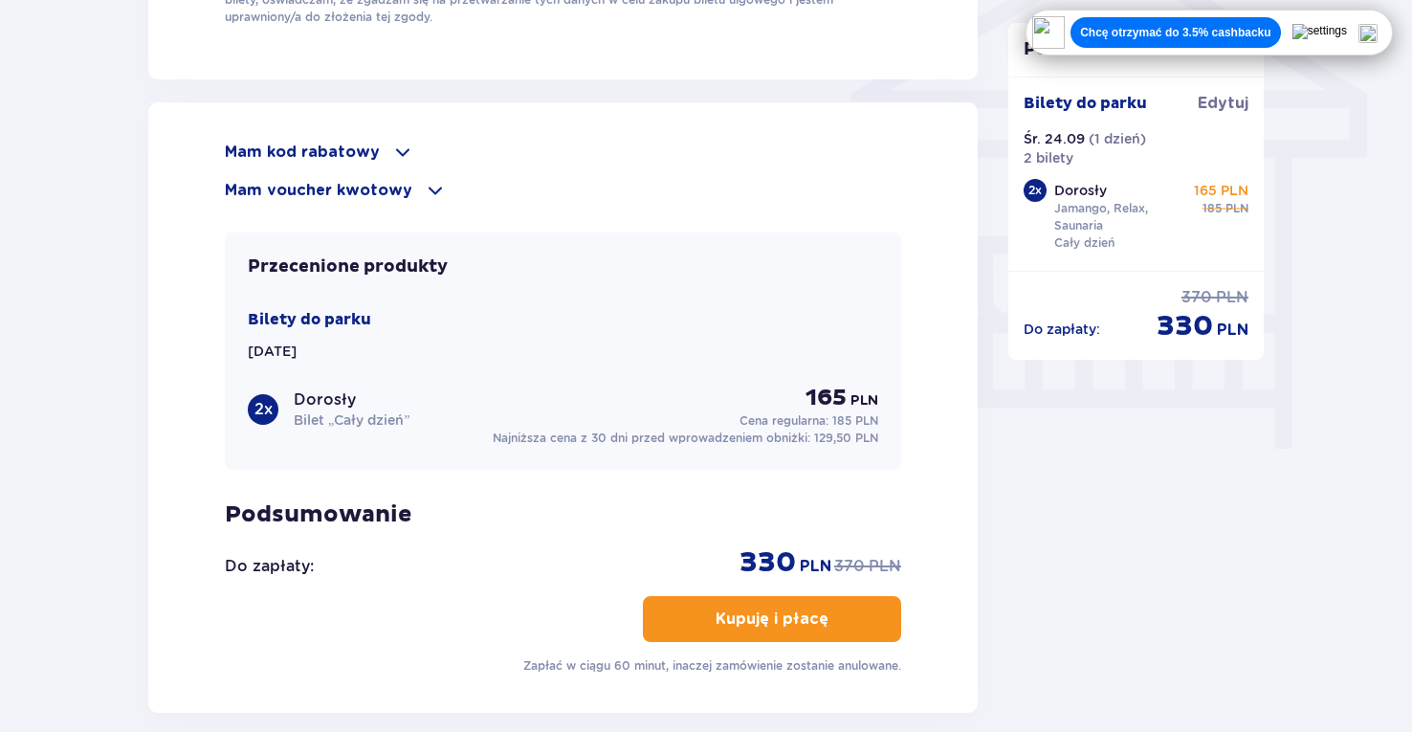
scroll to position [1606, 0]
